Goal: Information Seeking & Learning: Learn about a topic

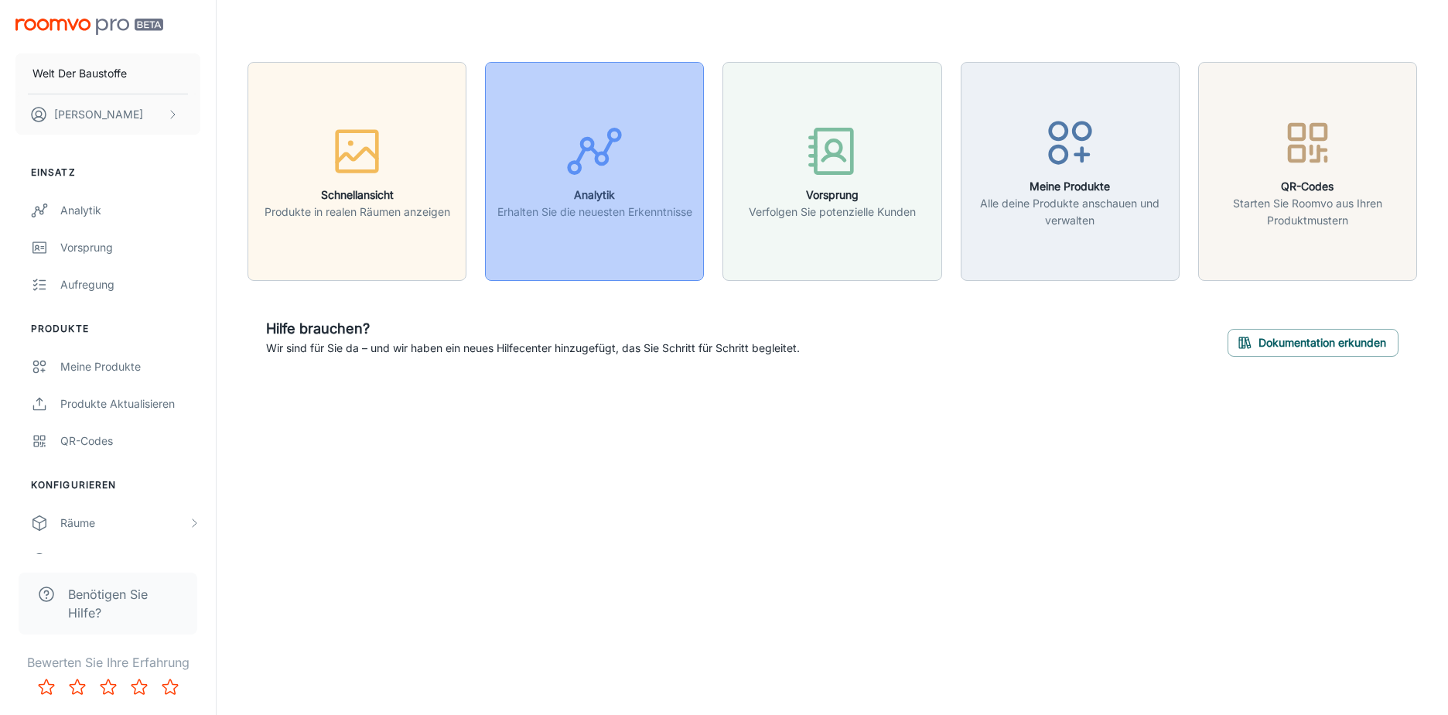
click at [629, 177] on div "button" at bounding box center [594, 154] width 195 height 64
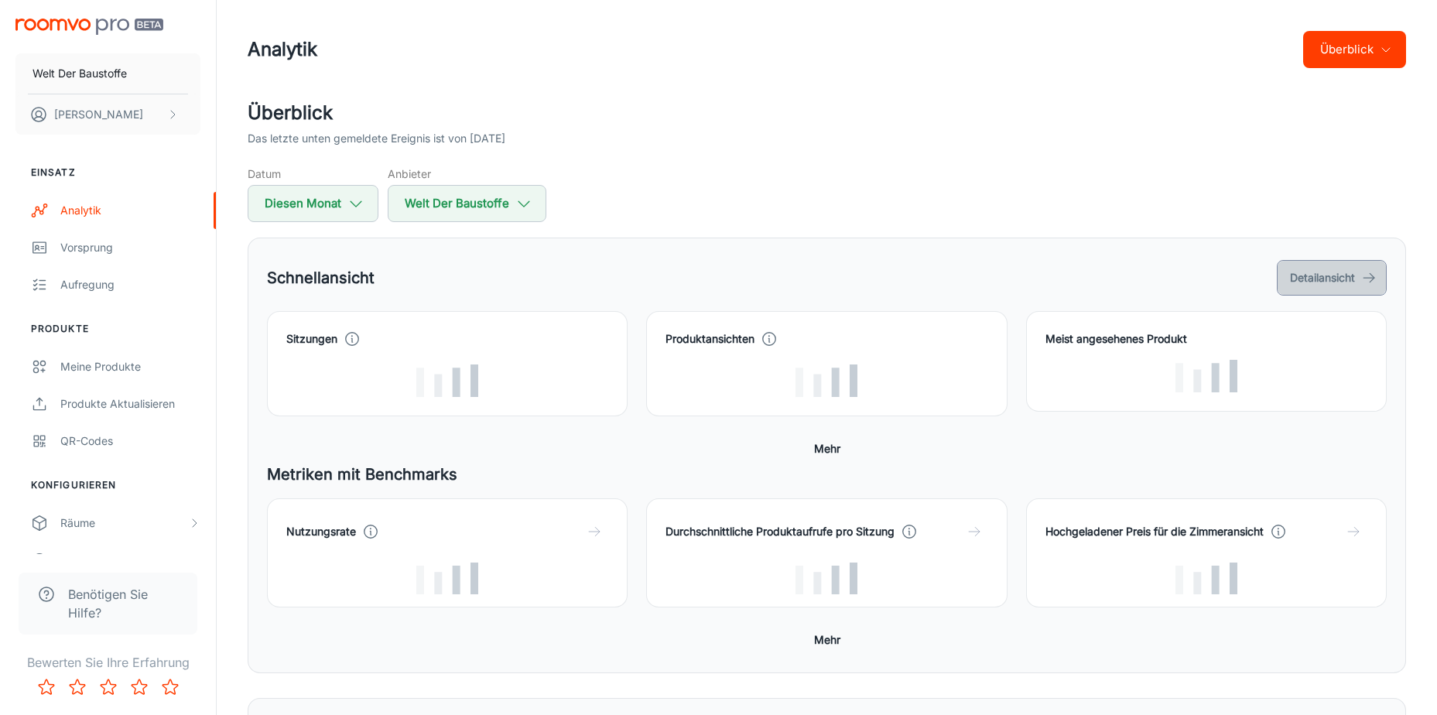
click at [1323, 283] on font "Detailansicht" at bounding box center [1322, 277] width 65 height 19
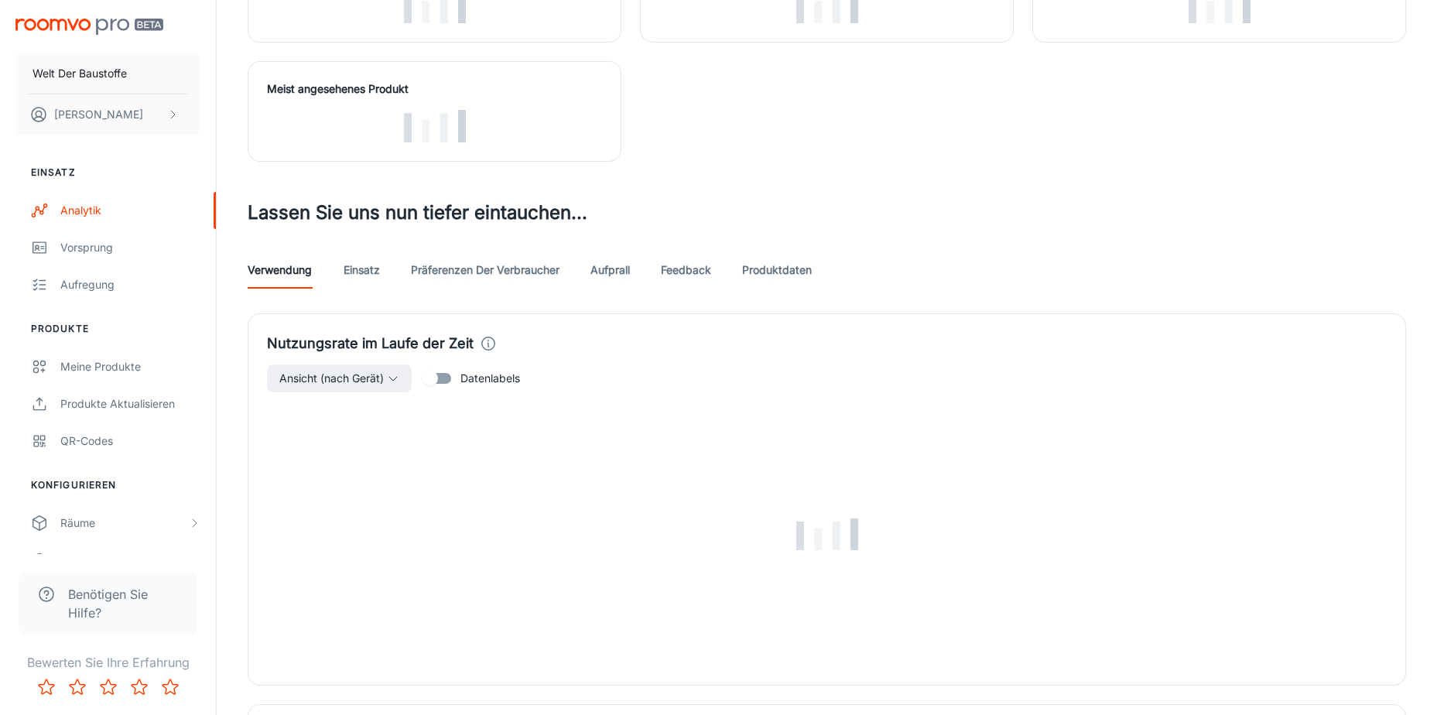
scroll to position [284, 0]
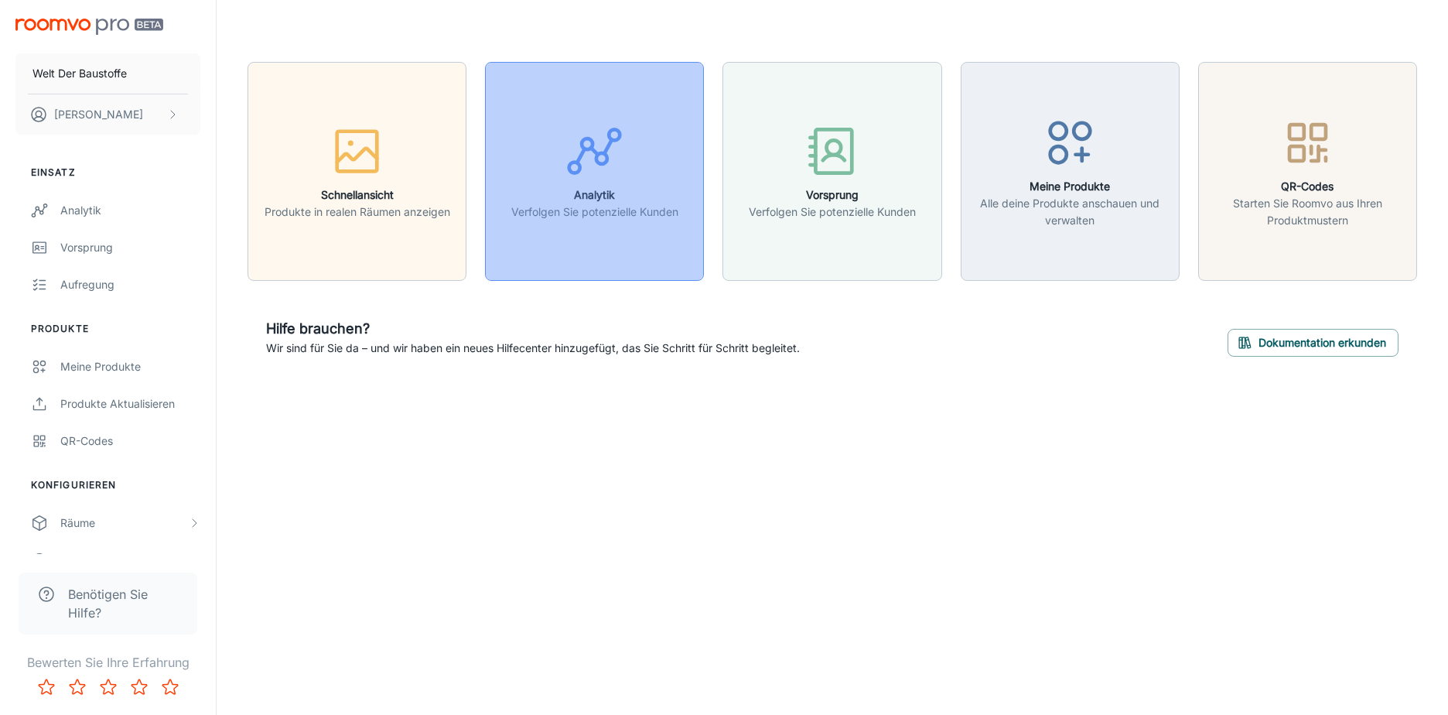
click at [616, 165] on icon "button" at bounding box center [595, 151] width 58 height 58
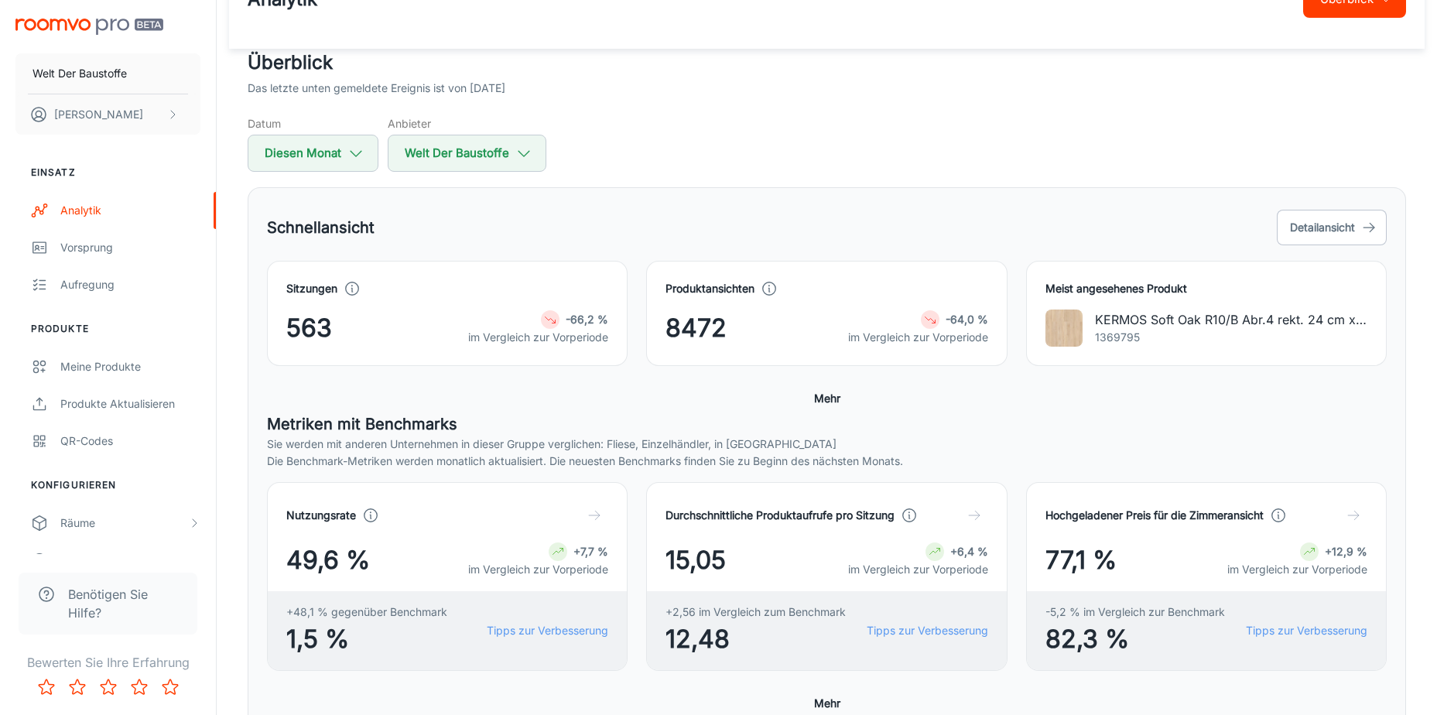
scroll to position [77, 0]
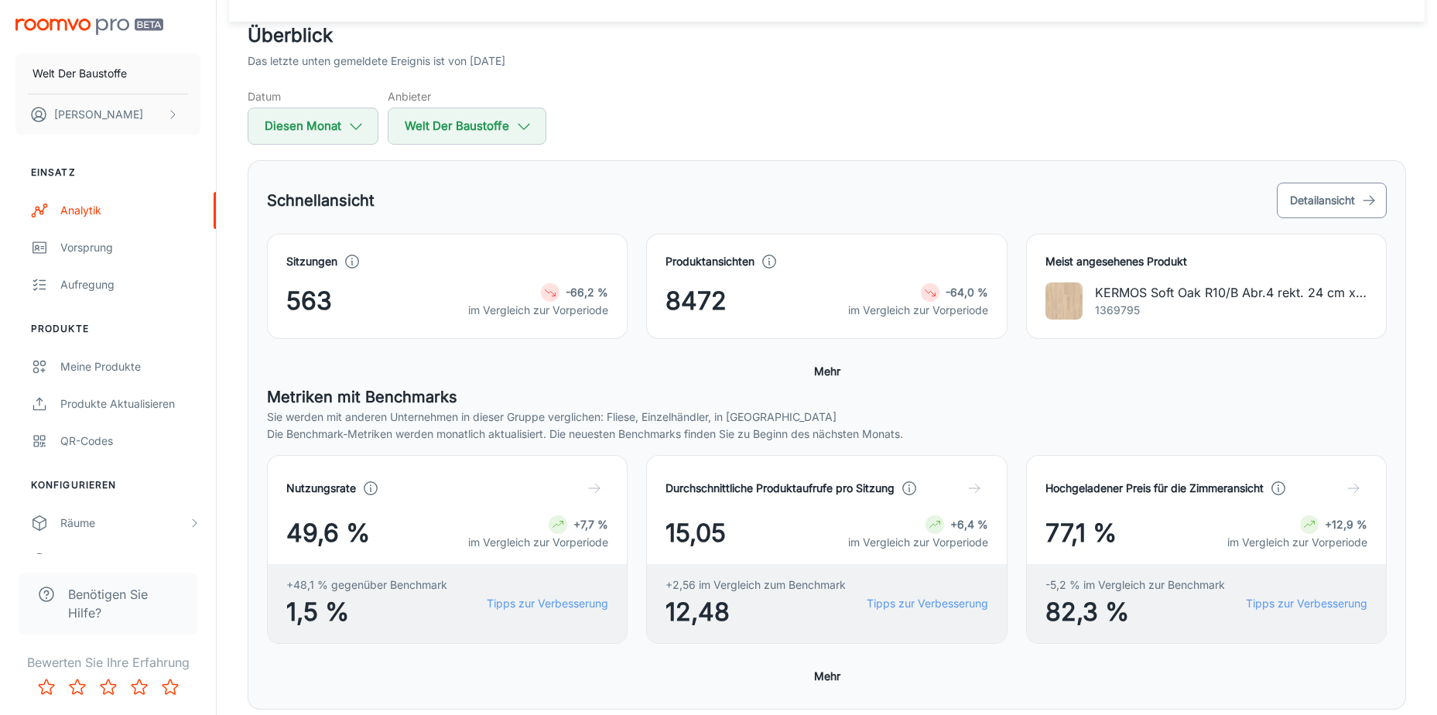
click at [1348, 199] on font "Detailansicht" at bounding box center [1322, 200] width 65 height 19
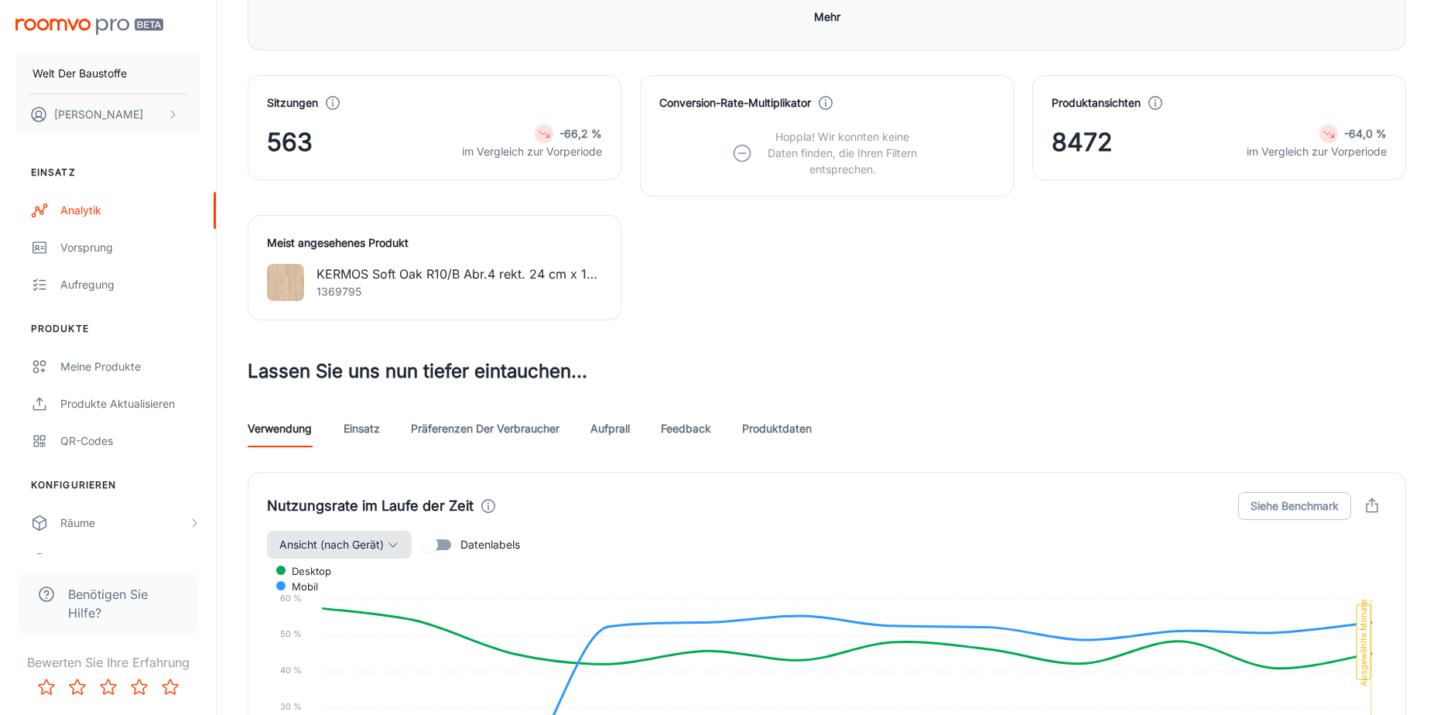
scroll to position [619, 0]
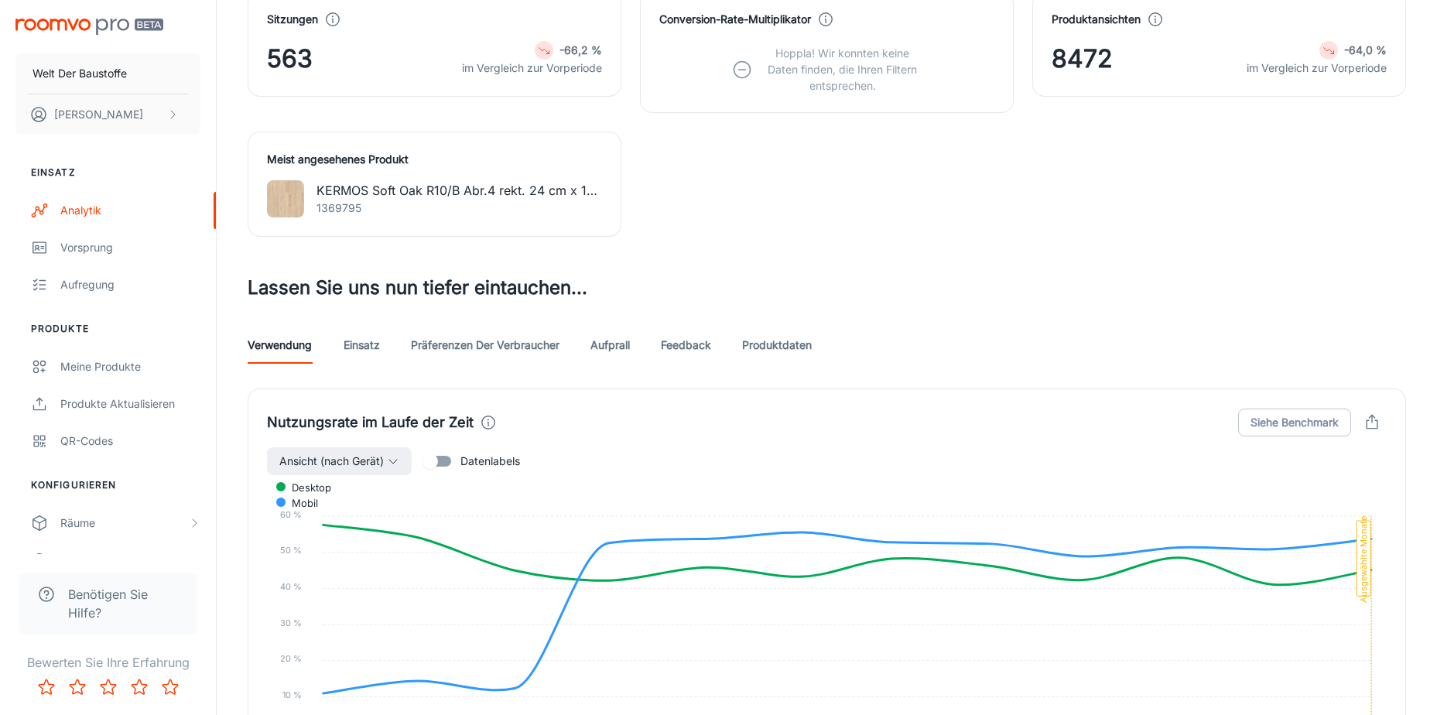
click at [366, 345] on link "Einsatz" at bounding box center [361, 344] width 37 height 37
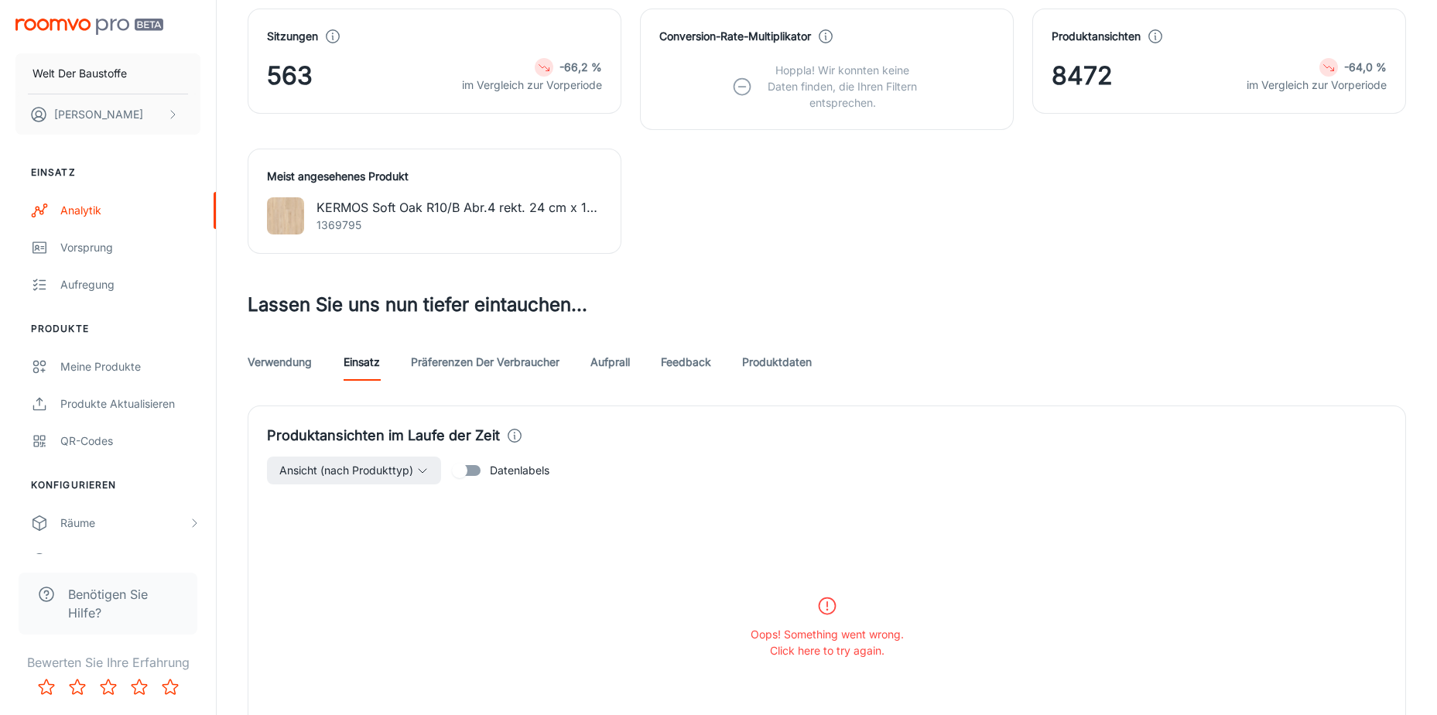
scroll to position [576, 0]
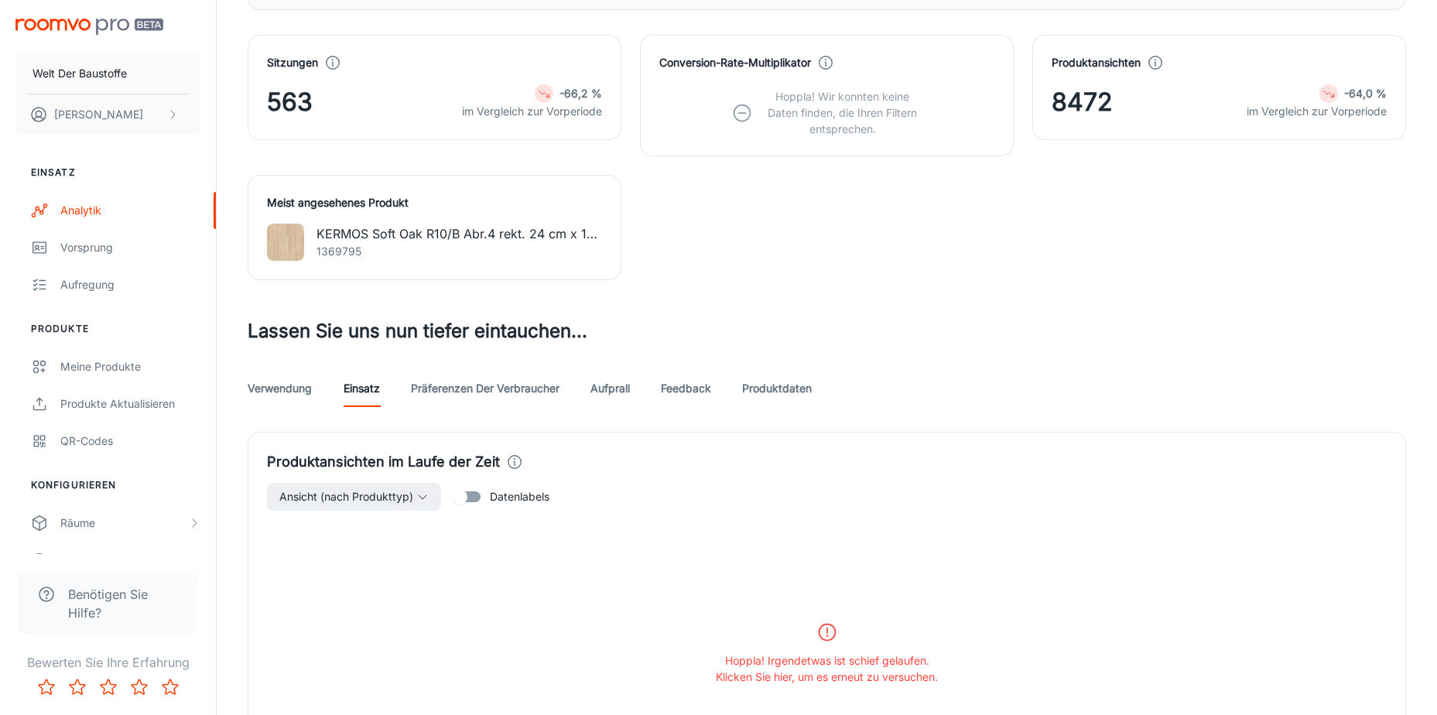
click at [514, 385] on link "Präferenzen der Verbraucher" at bounding box center [485, 388] width 149 height 37
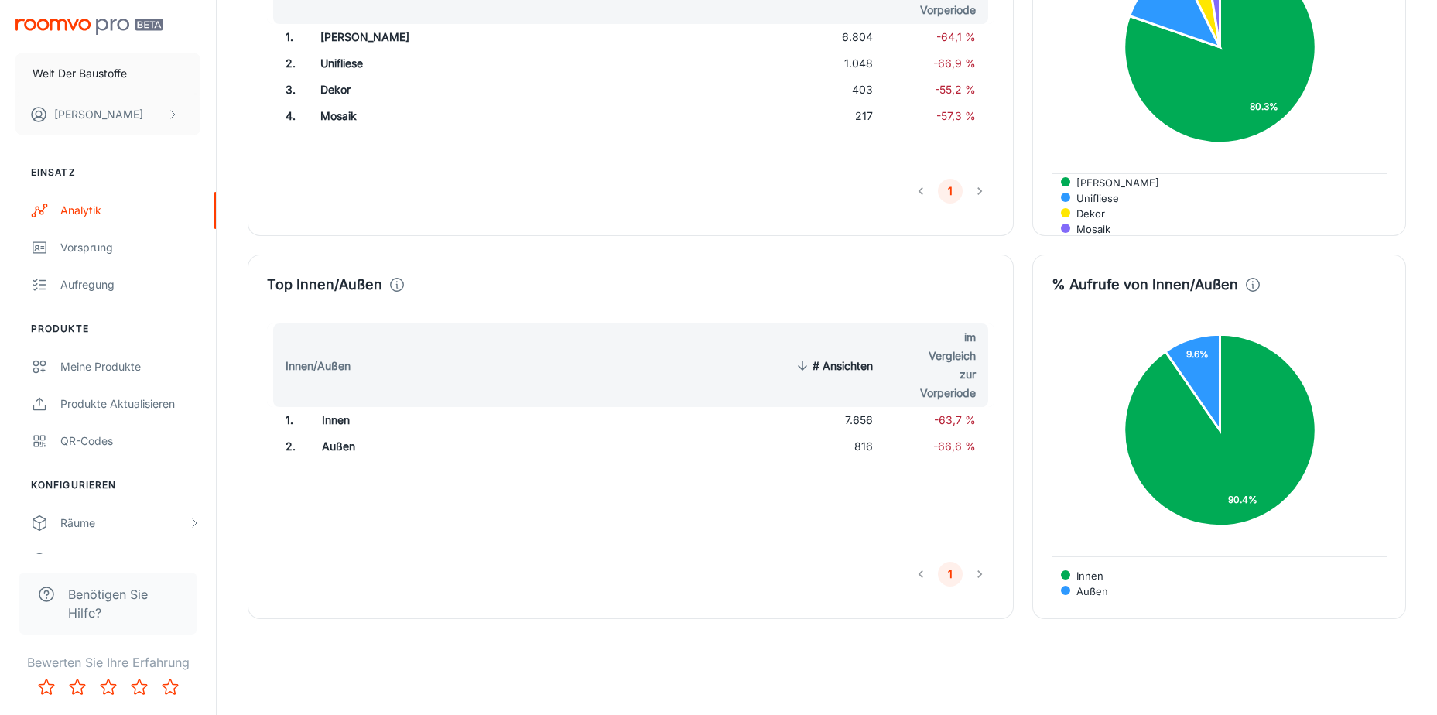
scroll to position [3986, 0]
